Goal: Ask a question

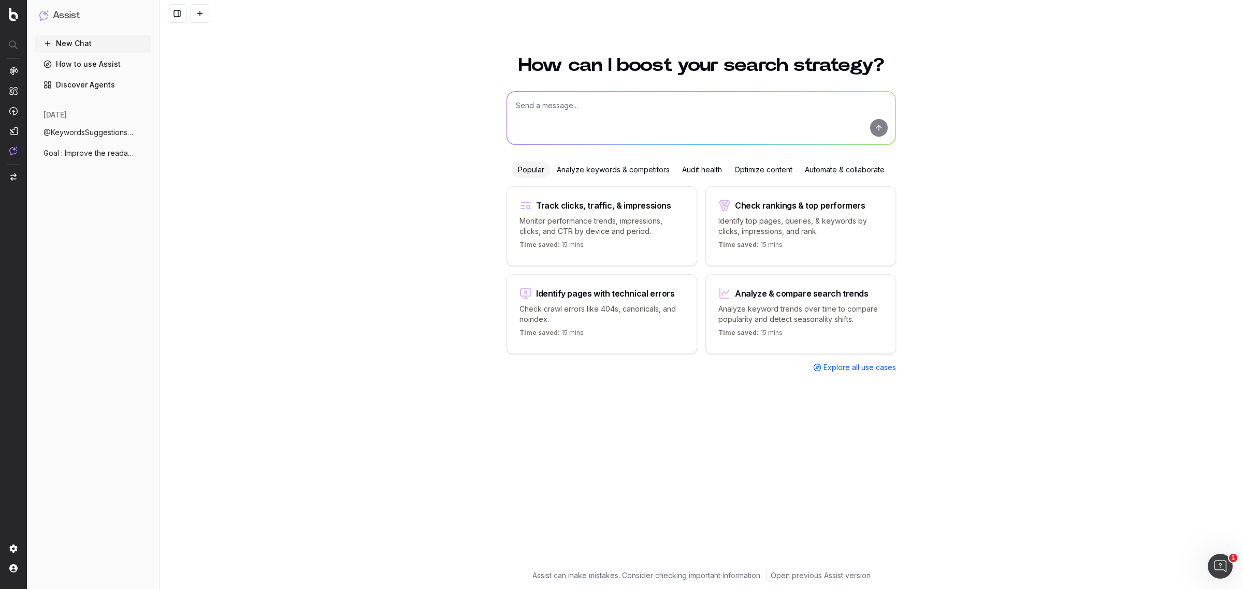
click at [753, 172] on div "Optimize content" at bounding box center [763, 170] width 70 height 17
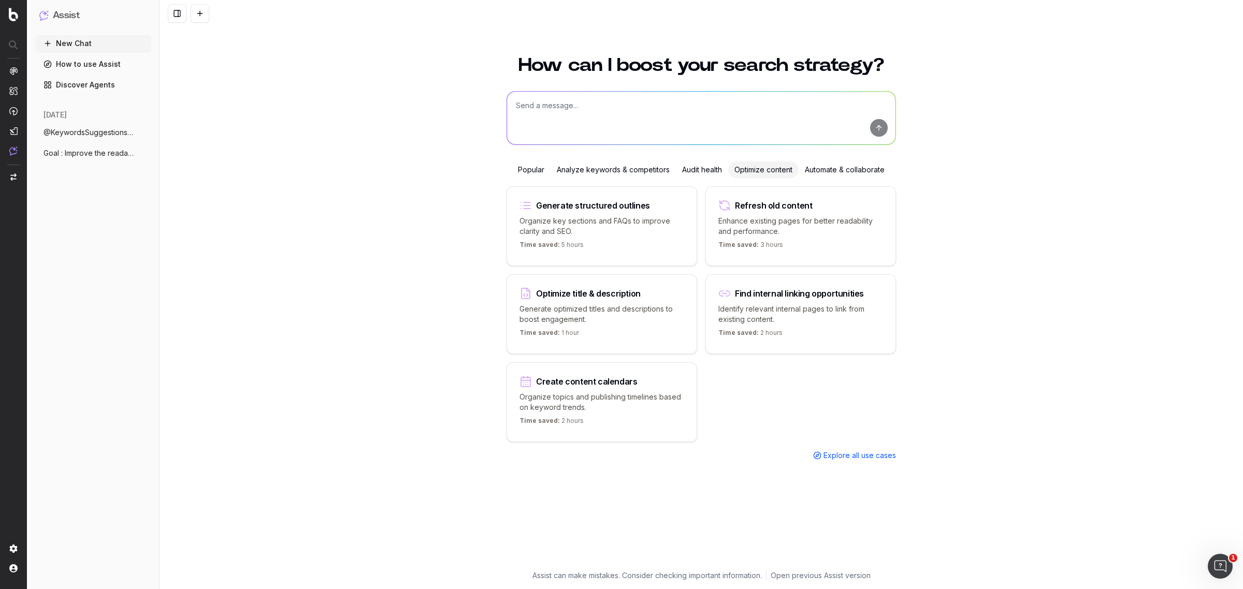
click at [749, 220] on p "Enhance existing pages for better readability and performance." at bounding box center [800, 226] width 165 height 21
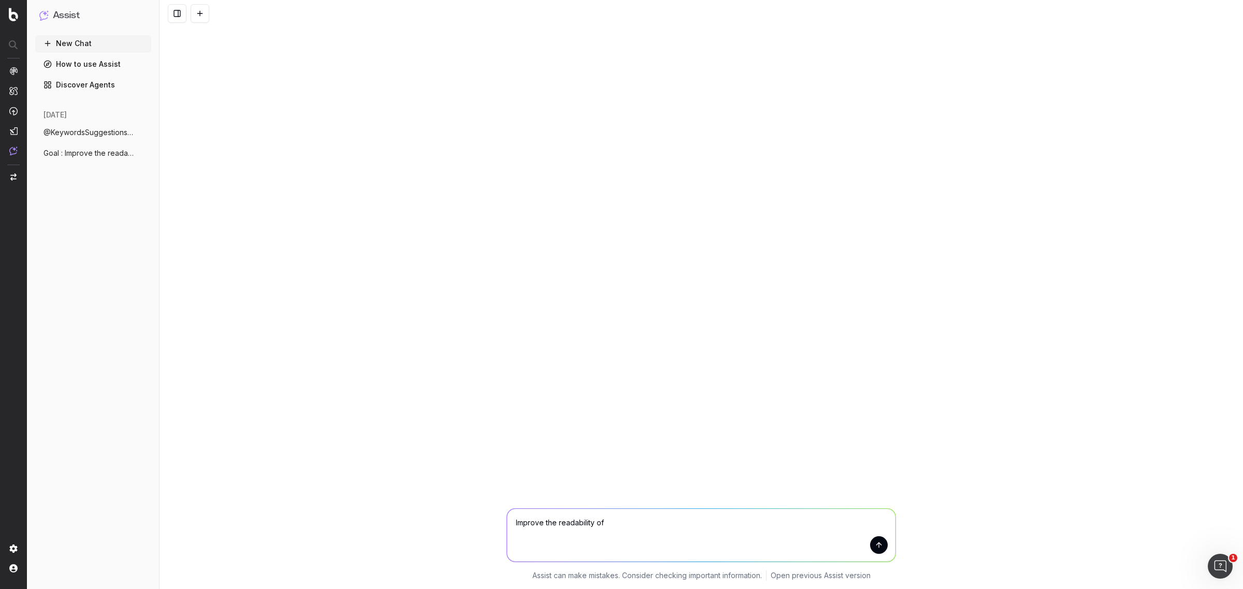
click at [629, 522] on textarea "Improve the readability of" at bounding box center [701, 535] width 388 height 53
paste textarea "[URL][DOMAIN_NAME]"
type textarea "Improve the readability of [URL][DOMAIN_NAME]"
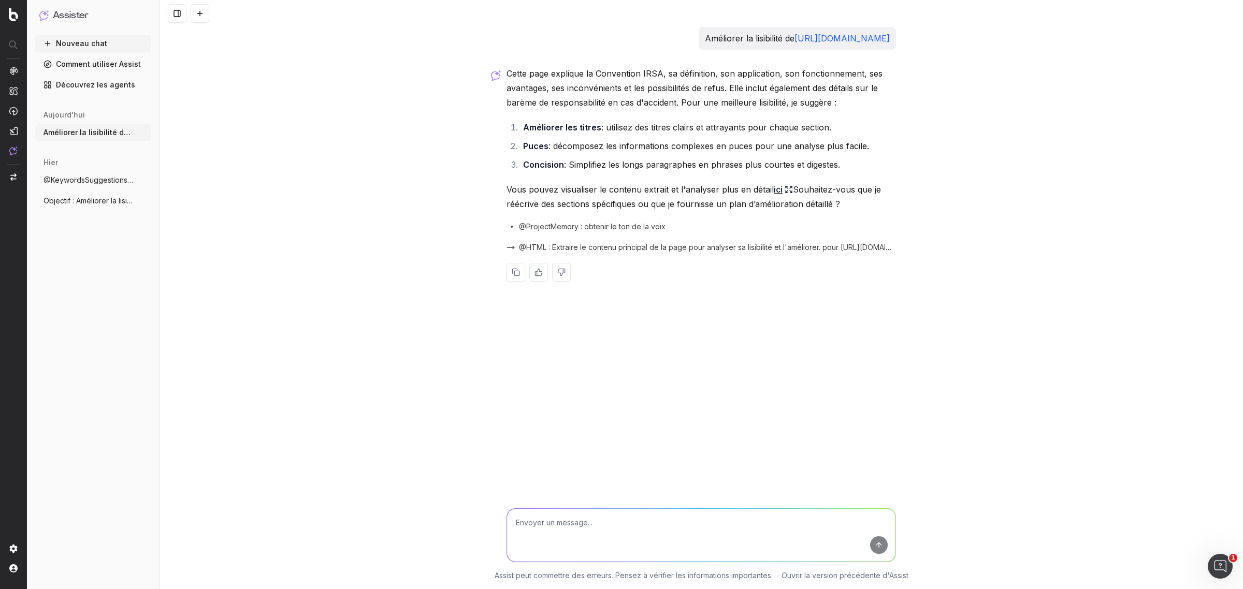
click at [683, 529] on textarea at bounding box center [701, 535] width 388 height 53
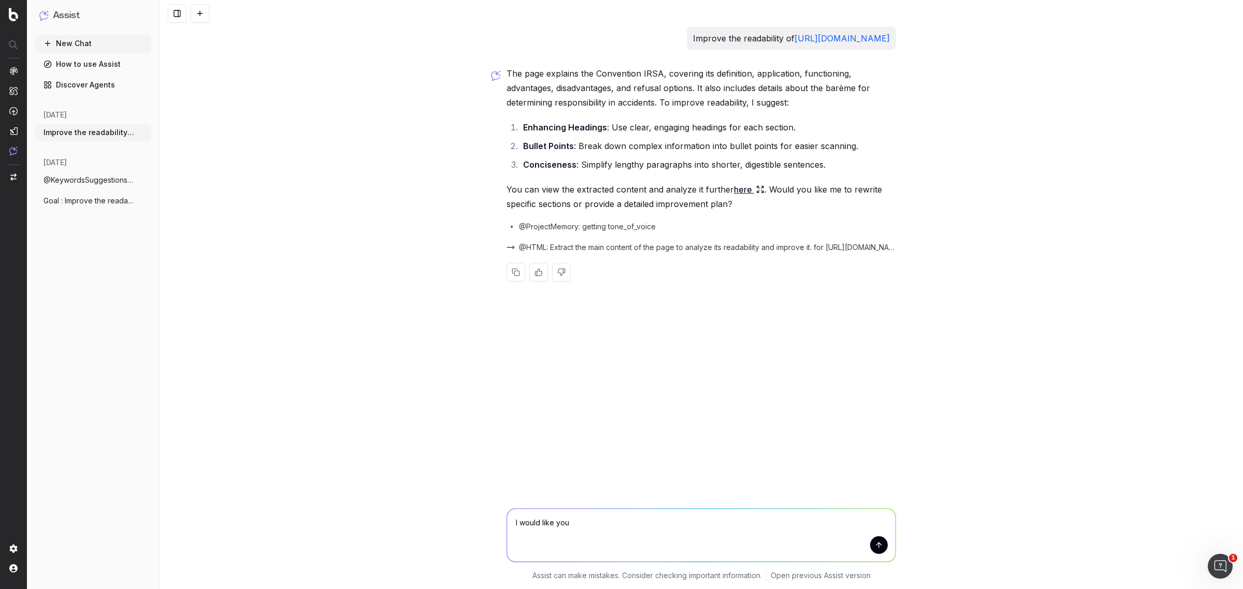
click at [637, 518] on textarea "I would like you" at bounding box center [701, 535] width 388 height 53
type textarea "I would like you provide a detailed improvement plan"
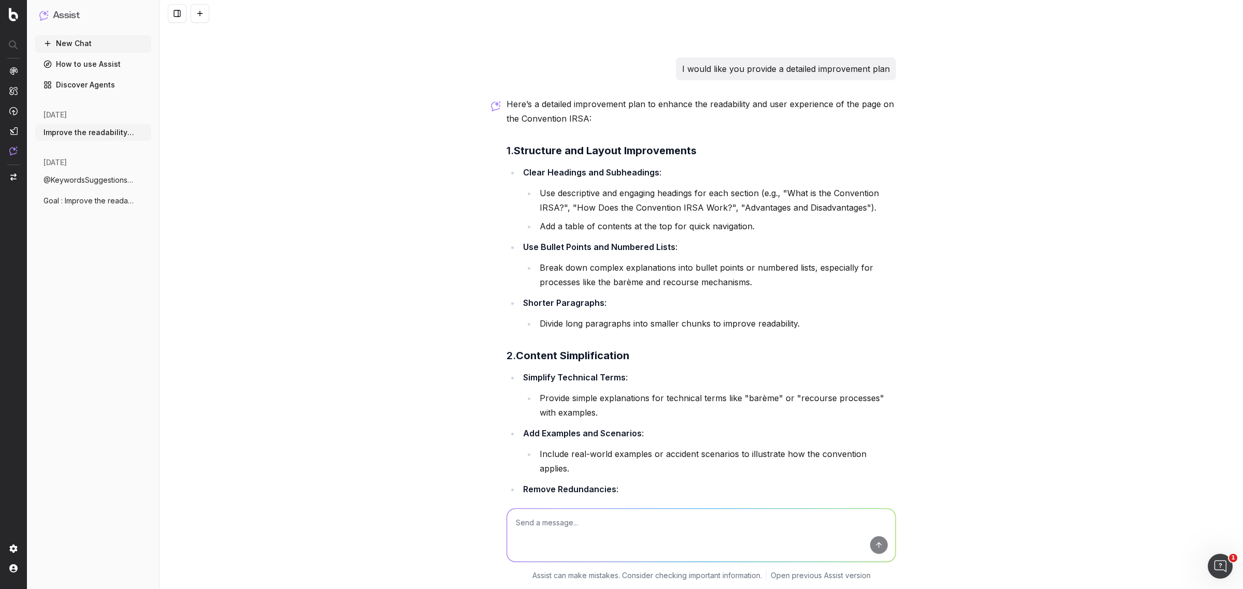
scroll to position [276, 0]
